Goal: Transaction & Acquisition: Purchase product/service

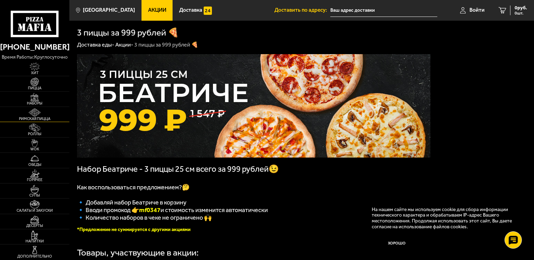
click at [43, 116] on img at bounding box center [34, 112] width 21 height 9
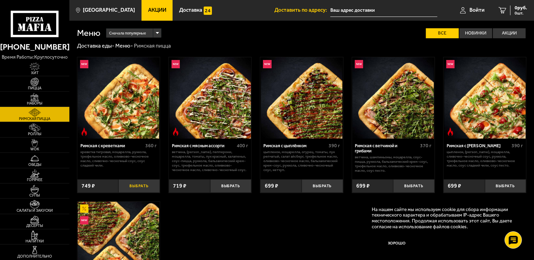
click at [142, 187] on button "Выбрать" at bounding box center [138, 186] width 41 height 13
click at [340, 12] on input "text" at bounding box center [378, 10] width 107 height 13
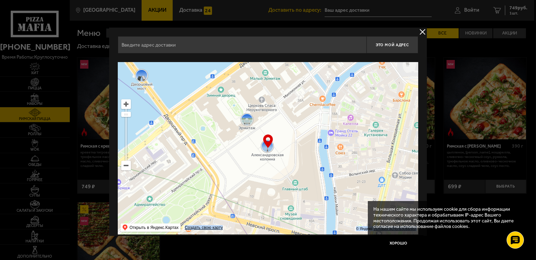
drag, startPoint x: 266, startPoint y: 142, endPoint x: 312, endPoint y: 167, distance: 52.5
click at [312, 167] on div "… © Яндекс Условия использования Открыть в Яндекс.Картах Создать свою карту" at bounding box center [268, 148] width 300 height 173
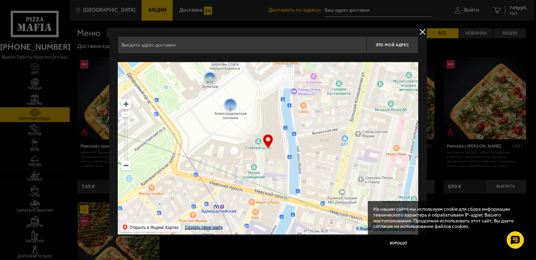
drag, startPoint x: 312, startPoint y: 169, endPoint x: 222, endPoint y: 104, distance: 111.3
click at [224, 105] on ymaps at bounding box center [268, 148] width 300 height 173
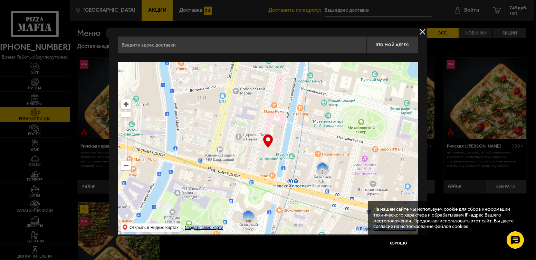
drag, startPoint x: 338, startPoint y: 184, endPoint x: 253, endPoint y: 141, distance: 94.8
click at [254, 142] on ymaps at bounding box center [268, 148] width 300 height 173
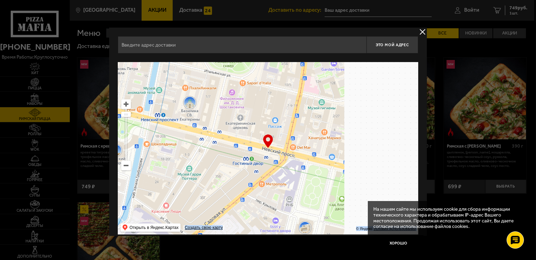
scroll to position [7, 0]
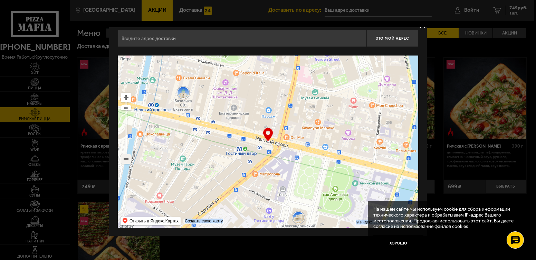
click at [128, 161] on ymaps at bounding box center [126, 159] width 9 height 9
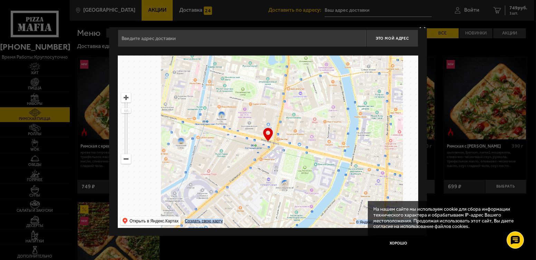
click at [128, 159] on ymaps at bounding box center [126, 159] width 9 height 9
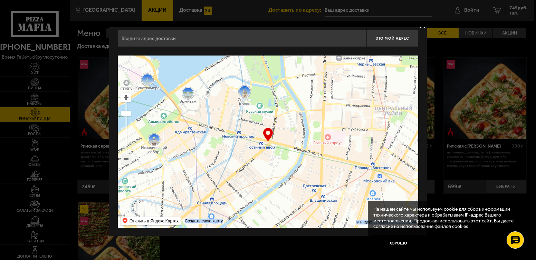
click at [128, 158] on ymaps at bounding box center [126, 159] width 9 height 9
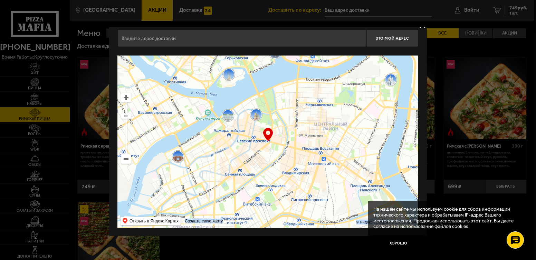
click at [128, 158] on ymaps at bounding box center [126, 159] width 9 height 9
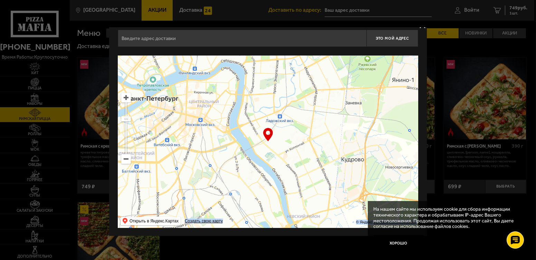
drag, startPoint x: 295, startPoint y: 163, endPoint x: 197, endPoint y: 133, distance: 102.4
click at [198, 133] on ymaps at bounding box center [268, 142] width 300 height 173
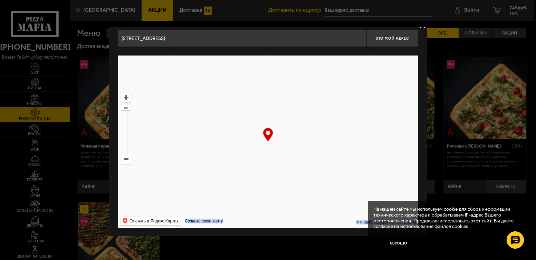
drag, startPoint x: 304, startPoint y: 177, endPoint x: 244, endPoint y: 136, distance: 73.1
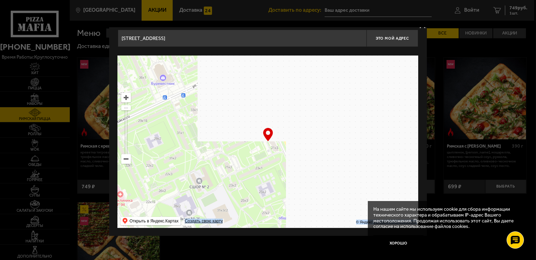
click at [244, 136] on ymaps at bounding box center [268, 142] width 300 height 173
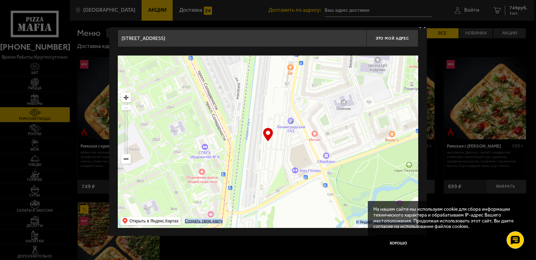
click at [125, 160] on ymaps at bounding box center [126, 159] width 9 height 9
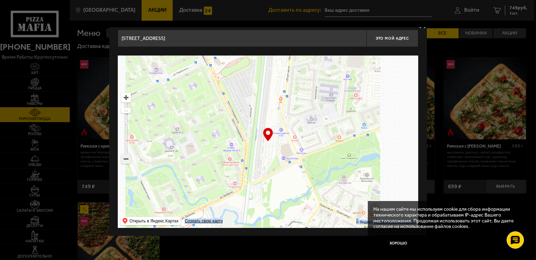
click at [125, 158] on ymaps at bounding box center [126, 159] width 9 height 9
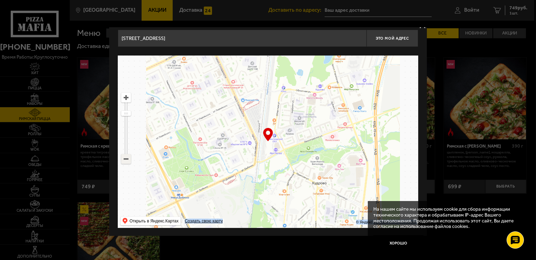
click at [125, 158] on ymaps at bounding box center [126, 159] width 9 height 9
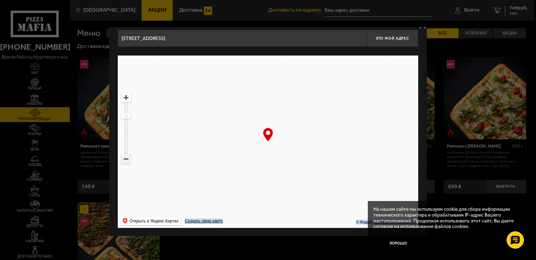
click at [125, 158] on ymaps at bounding box center [126, 159] width 9 height 9
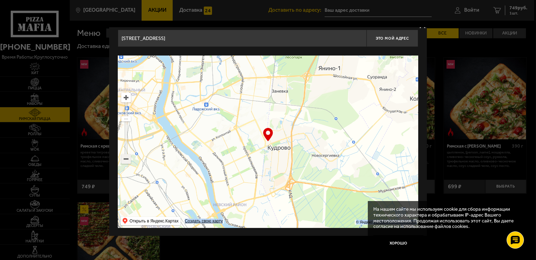
click at [125, 158] on ymaps at bounding box center [126, 159] width 9 height 9
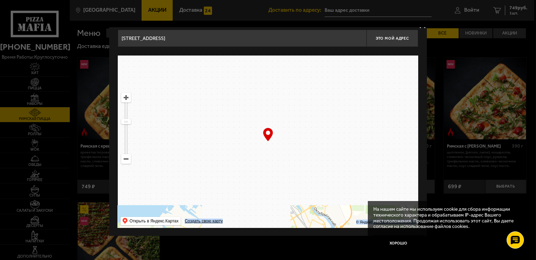
drag, startPoint x: 219, startPoint y: 142, endPoint x: 331, endPoint y: 167, distance: 114.8
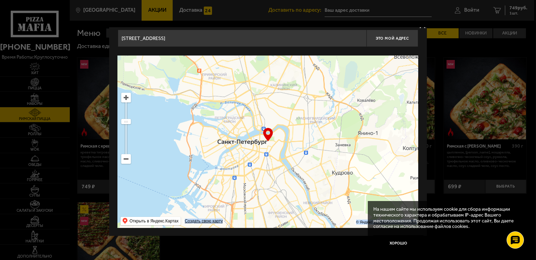
click at [317, 172] on ymaps at bounding box center [268, 142] width 300 height 173
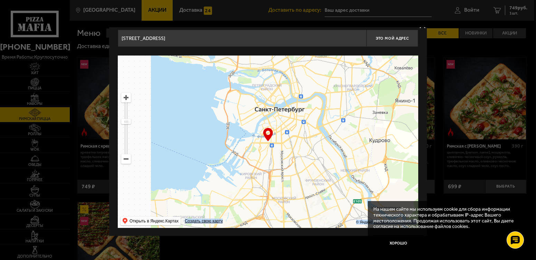
drag, startPoint x: 343, startPoint y: 143, endPoint x: 234, endPoint y: 109, distance: 114.4
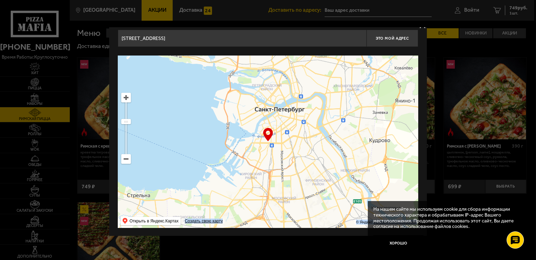
click at [232, 104] on ymaps at bounding box center [268, 142] width 300 height 173
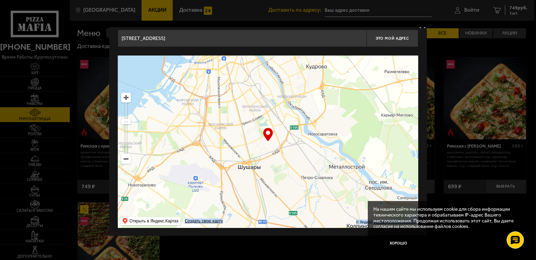
drag, startPoint x: 283, startPoint y: 144, endPoint x: 242, endPoint y: 115, distance: 49.9
click at [242, 115] on ymaps at bounding box center [268, 142] width 300 height 173
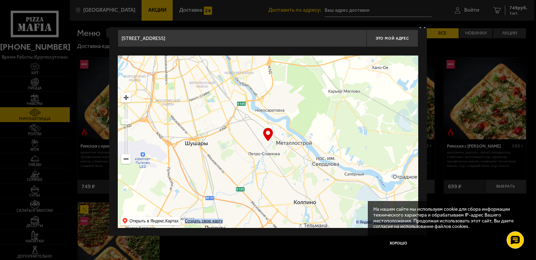
drag, startPoint x: 300, startPoint y: 139, endPoint x: 253, endPoint y: 122, distance: 50.5
click at [253, 123] on ymaps at bounding box center [268, 142] width 300 height 173
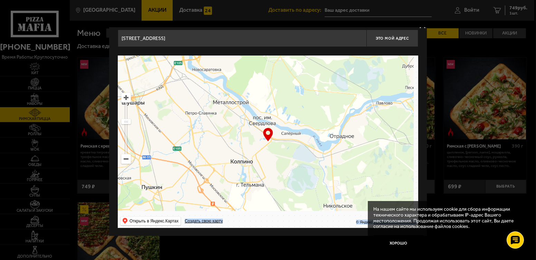
drag, startPoint x: 271, startPoint y: 148, endPoint x: 267, endPoint y: 115, distance: 33.4
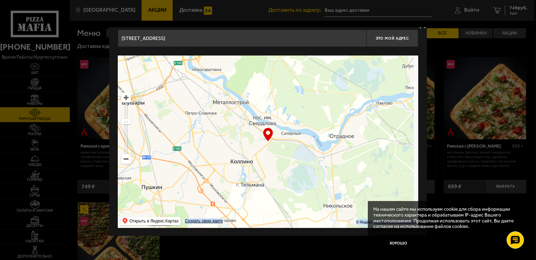
click at [266, 116] on ymaps at bounding box center [268, 142] width 300 height 173
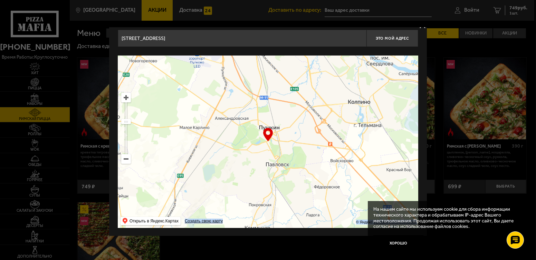
drag, startPoint x: 278, startPoint y: 147, endPoint x: 359, endPoint y: 127, distance: 83.3
click at [359, 127] on ymaps at bounding box center [268, 142] width 300 height 173
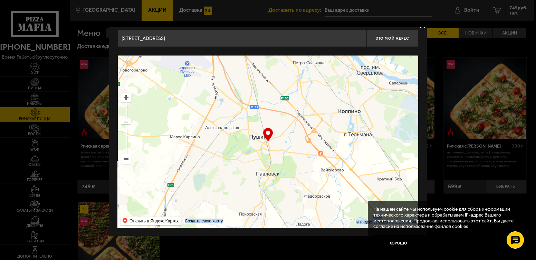
scroll to position [0, 0]
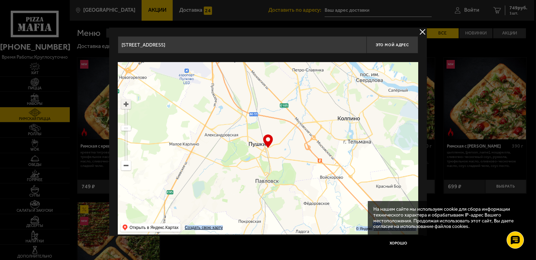
click at [127, 106] on ymaps at bounding box center [126, 104] width 9 height 9
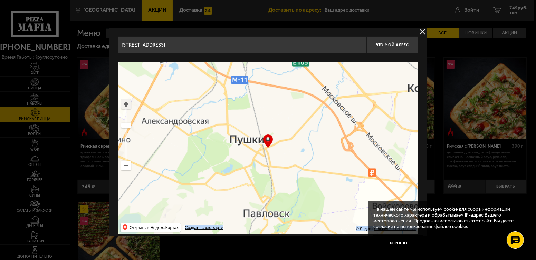
click at [126, 105] on ymaps at bounding box center [126, 104] width 9 height 9
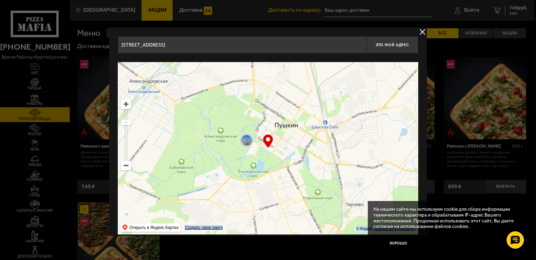
drag, startPoint x: 307, startPoint y: 153, endPoint x: 343, endPoint y: 144, distance: 37.0
click at [347, 136] on ymaps at bounding box center [268, 148] width 300 height 173
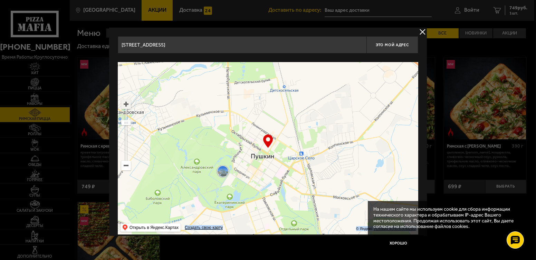
click at [127, 106] on ymaps at bounding box center [126, 104] width 9 height 9
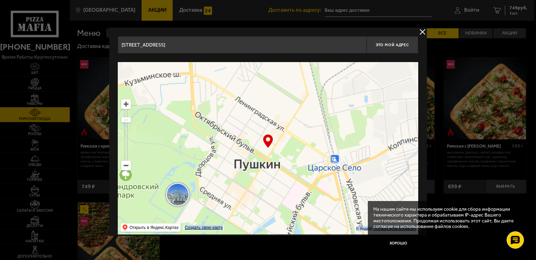
click at [125, 108] on ymaps at bounding box center [126, 104] width 9 height 9
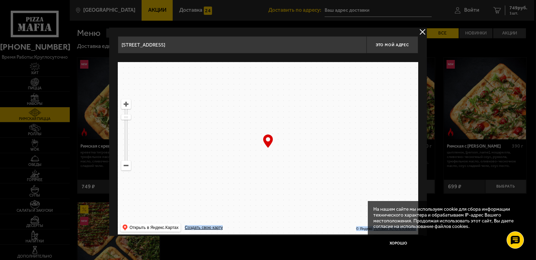
scroll to position [7, 0]
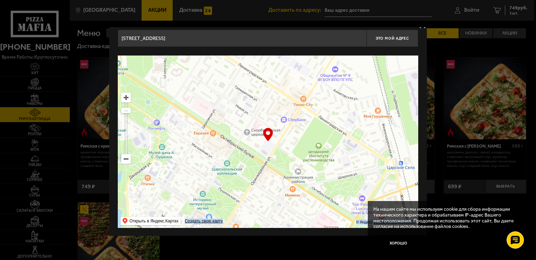
click at [127, 161] on ymaps at bounding box center [126, 159] width 9 height 9
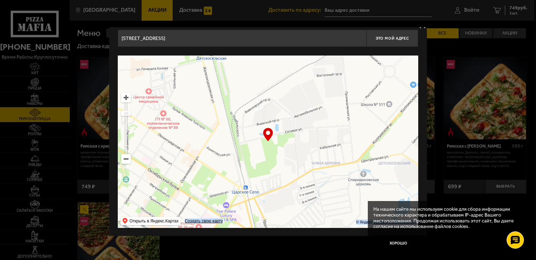
drag, startPoint x: 309, startPoint y: 162, endPoint x: 222, endPoint y: 192, distance: 92.6
click at [222, 193] on ymaps at bounding box center [268, 142] width 300 height 173
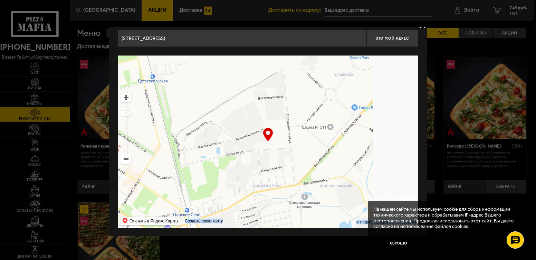
drag, startPoint x: 314, startPoint y: 154, endPoint x: 230, endPoint y: 202, distance: 96.1
click at [230, 202] on ymaps at bounding box center [268, 142] width 300 height 173
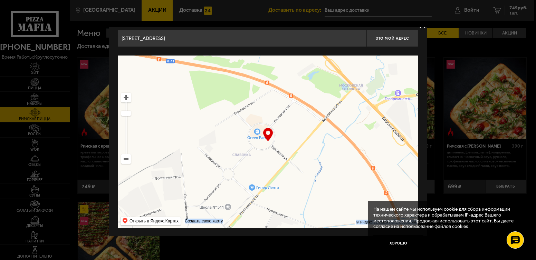
drag, startPoint x: 305, startPoint y: 142, endPoint x: 256, endPoint y: 187, distance: 66.7
click at [253, 190] on ymaps at bounding box center [268, 142] width 300 height 173
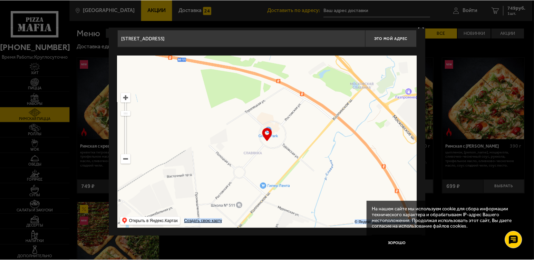
scroll to position [0, 0]
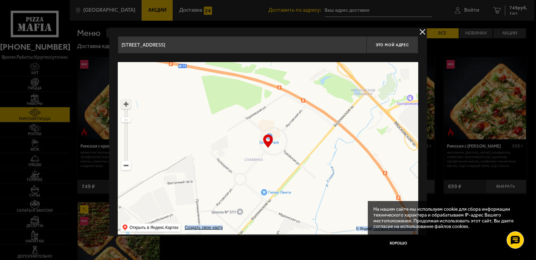
click at [123, 105] on ymaps at bounding box center [126, 104] width 9 height 9
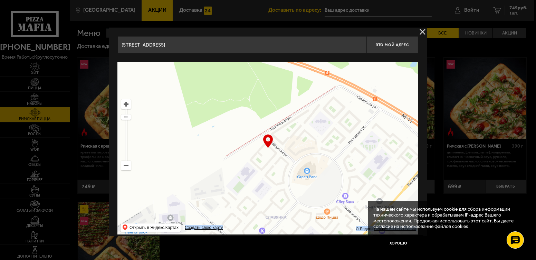
drag, startPoint x: 220, startPoint y: 137, endPoint x: 249, endPoint y: 174, distance: 47.0
click at [249, 174] on ymaps at bounding box center [268, 148] width 300 height 173
type input "[STREET_ADDRESS]"
click at [127, 106] on ymaps at bounding box center [126, 104] width 9 height 9
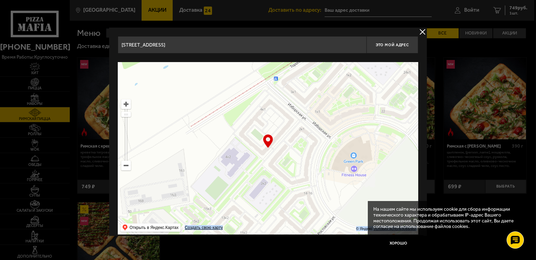
drag, startPoint x: 231, startPoint y: 161, endPoint x: 243, endPoint y: 125, distance: 38.7
click at [243, 125] on ymaps at bounding box center [268, 148] width 300 height 173
click at [395, 244] on button "Хорошо" at bounding box center [398, 243] width 50 height 17
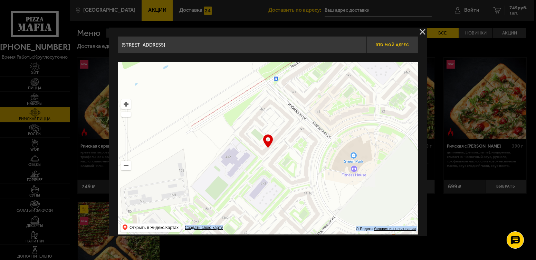
click at [389, 46] on span "Это мой адрес" at bounding box center [392, 45] width 33 height 4
click at [401, 45] on span "Это мой адрес" at bounding box center [392, 45] width 33 height 4
click at [422, 30] on button "delivery type" at bounding box center [422, 32] width 9 height 9
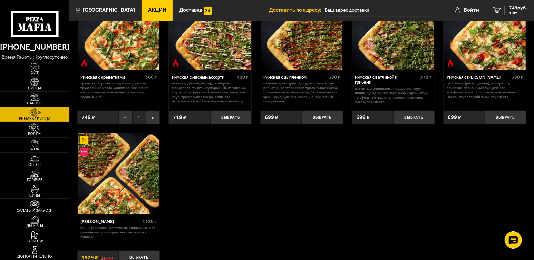
scroll to position [136, 0]
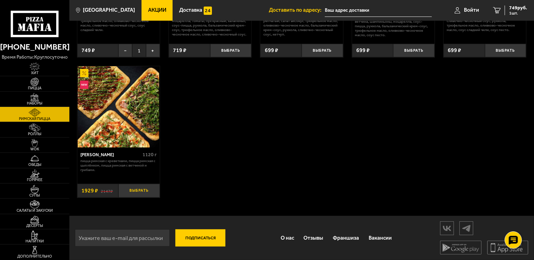
click at [152, 189] on button "Выбрать" at bounding box center [138, 190] width 41 height 13
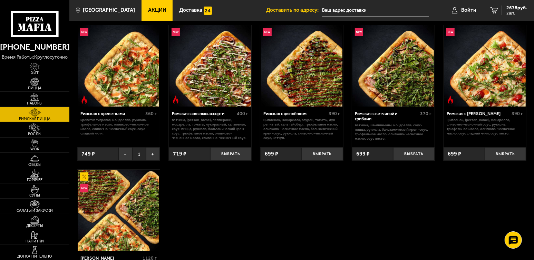
scroll to position [0, 0]
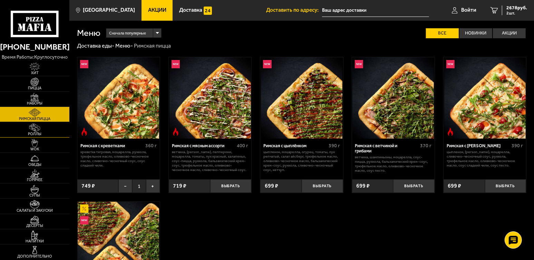
click at [47, 128] on link "Роллы" at bounding box center [34, 129] width 69 height 15
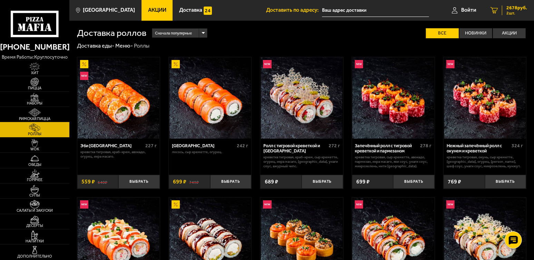
click at [515, 8] on span "2678 руб." at bounding box center [517, 8] width 21 height 5
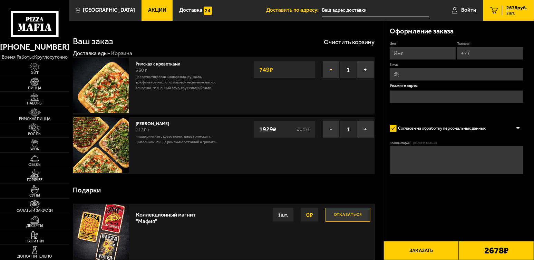
click at [329, 66] on button "−" at bounding box center [331, 69] width 17 height 17
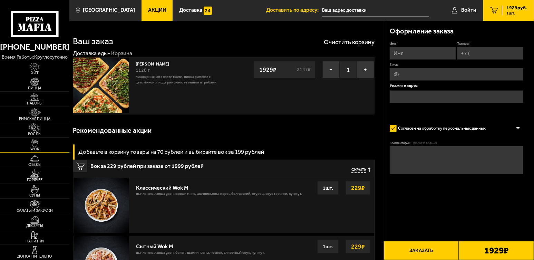
click at [42, 142] on img at bounding box center [34, 143] width 21 height 9
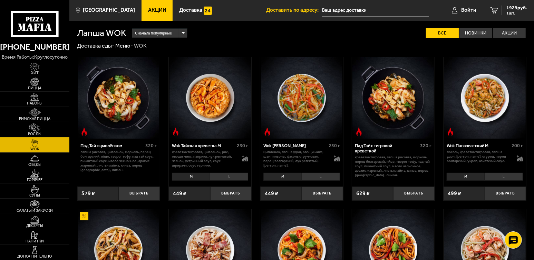
click at [38, 133] on span "Роллы" at bounding box center [34, 134] width 69 height 4
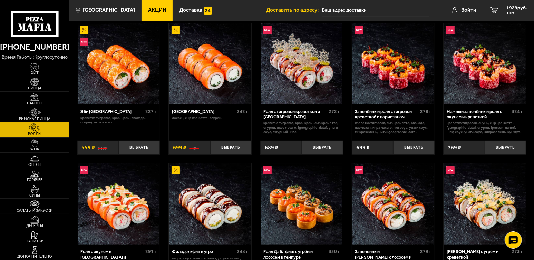
scroll to position [103, 0]
